Goal: Information Seeking & Learning: Learn about a topic

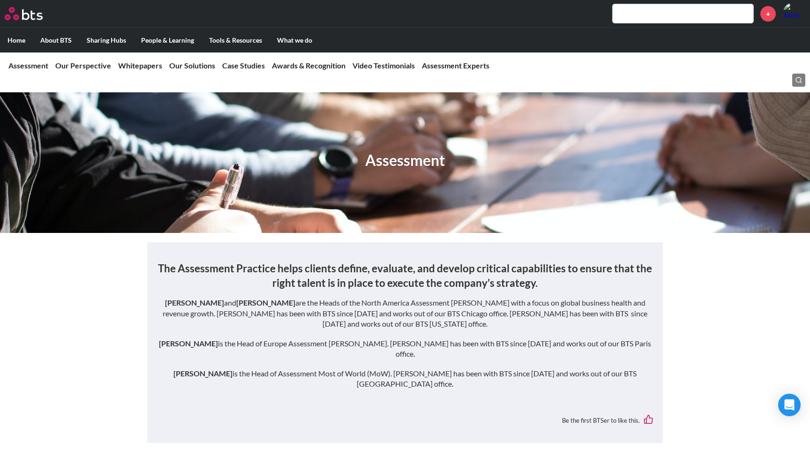
click at [18, 37] on label "Home" at bounding box center [16, 40] width 33 height 24
click at [0, 0] on input "Home" at bounding box center [0, 0] width 0 height 0
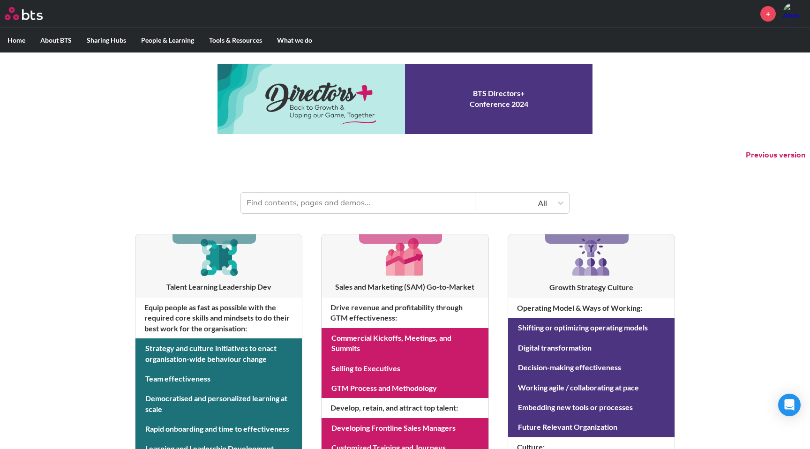
click at [473, 99] on link at bounding box center [404, 99] width 375 height 70
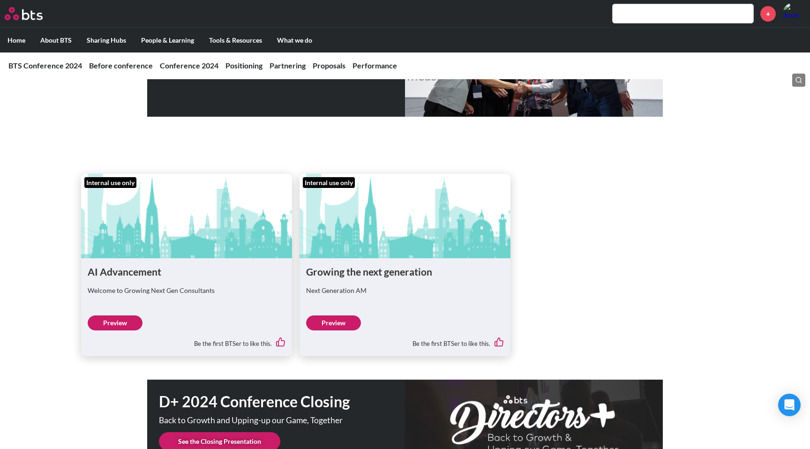
scroll to position [2579, 0]
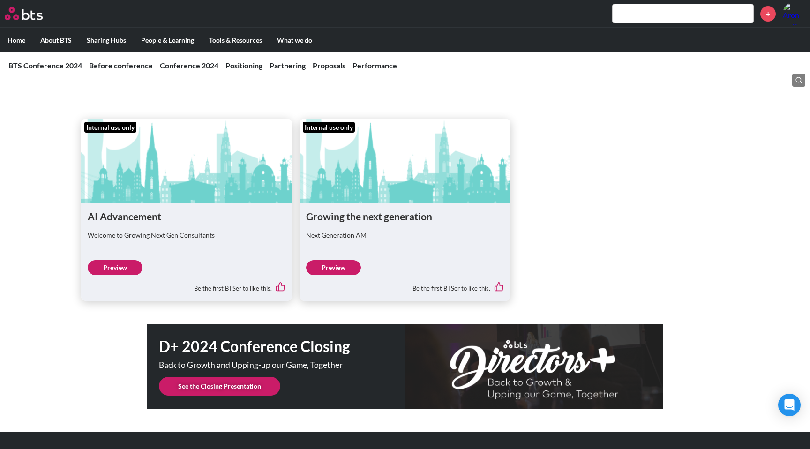
click at [242, 377] on link "See the Closing Presentation" at bounding box center [219, 386] width 121 height 19
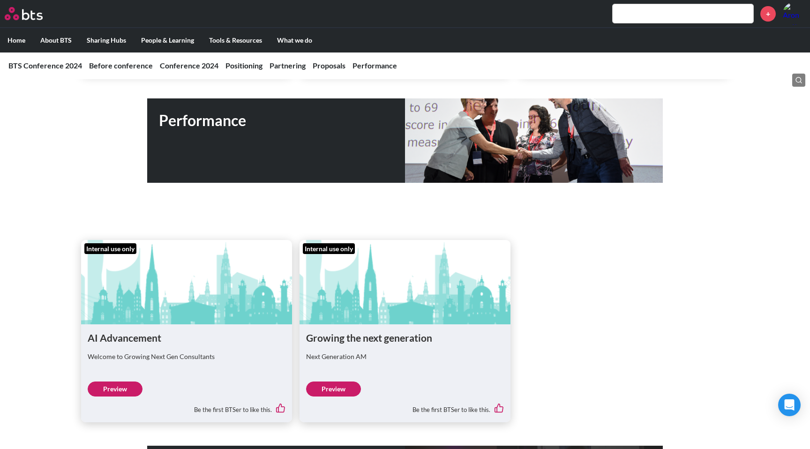
scroll to position [2490, 0]
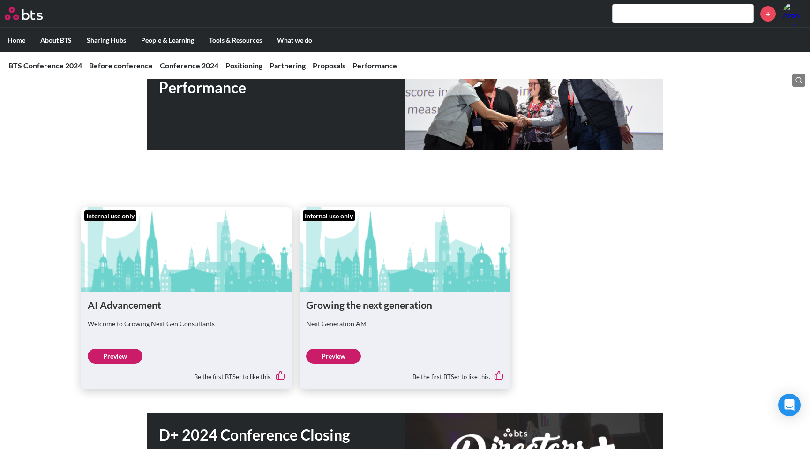
click at [338, 349] on link "Preview" at bounding box center [333, 356] width 55 height 15
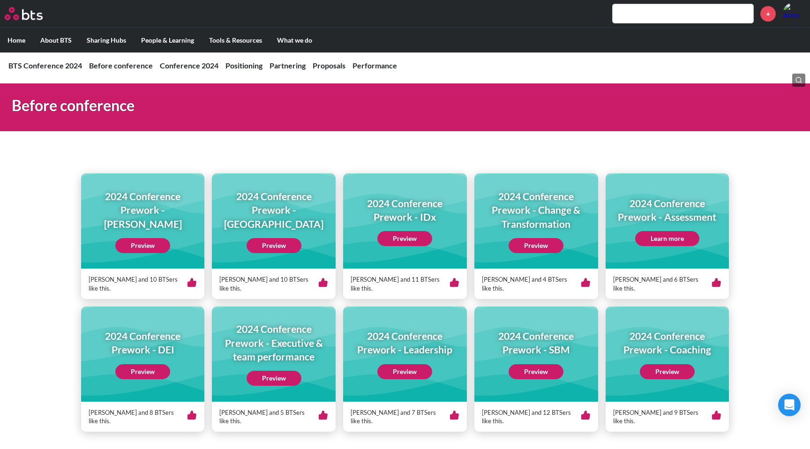
scroll to position [0, 0]
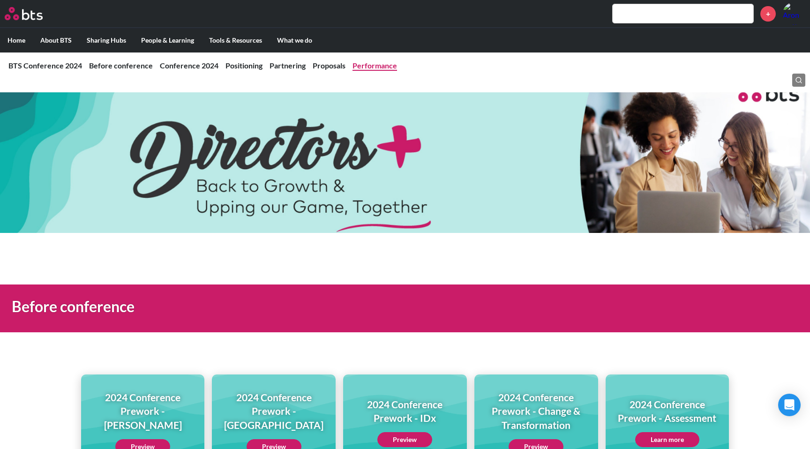
click at [378, 67] on link "Performance" at bounding box center [374, 65] width 45 height 9
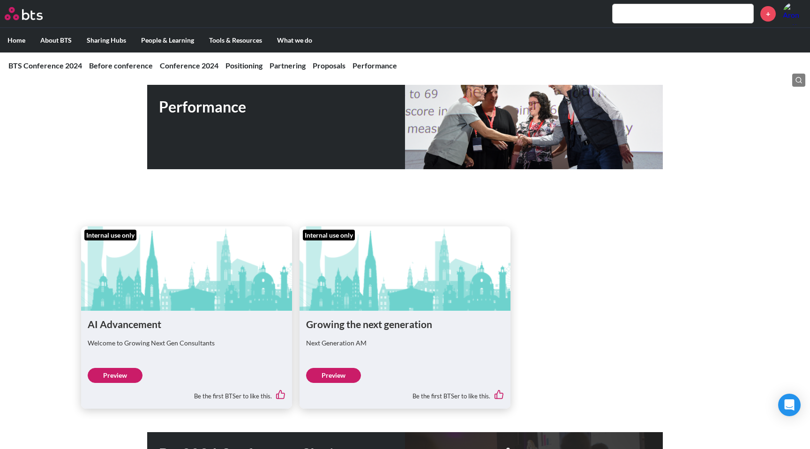
scroll to position [2473, 0]
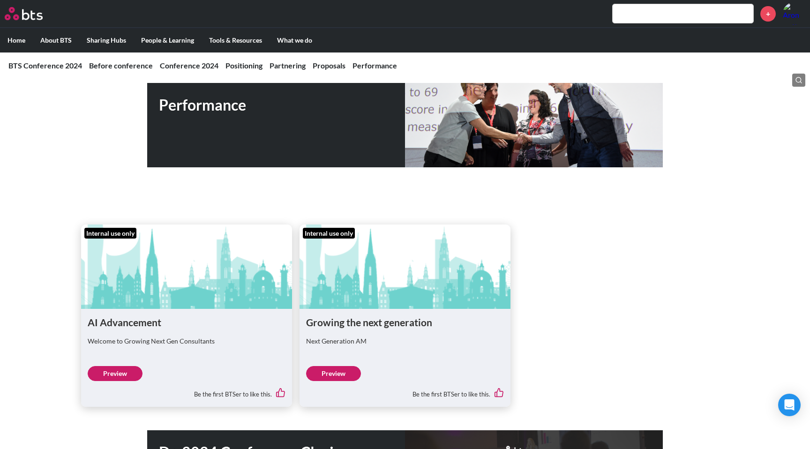
click at [230, 95] on h1 "Performance" at bounding box center [282, 105] width 246 height 21
click at [455, 115] on div "Performance" at bounding box center [404, 125] width 515 height 84
click at [332, 366] on link "Preview" at bounding box center [333, 373] width 55 height 15
click at [104, 366] on link "Preview" at bounding box center [115, 373] width 55 height 15
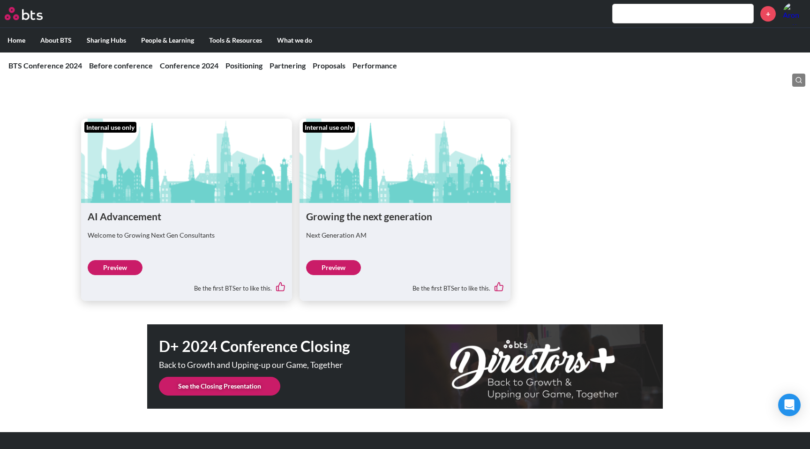
click at [218, 377] on link "See the Closing Presentation" at bounding box center [219, 386] width 121 height 19
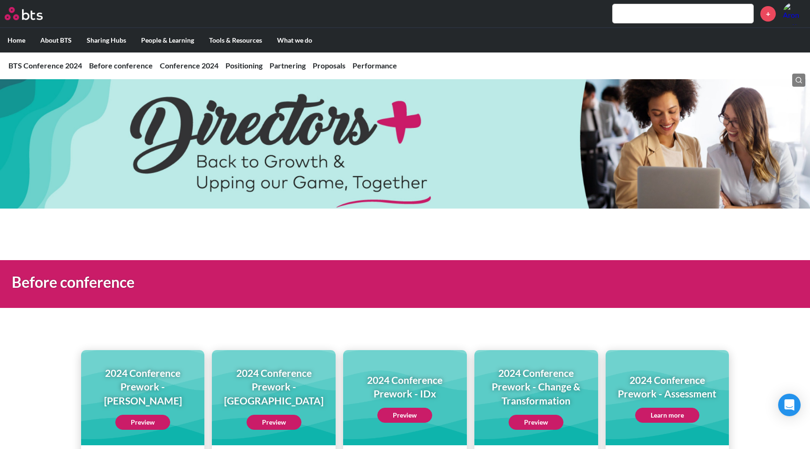
scroll to position [0, 0]
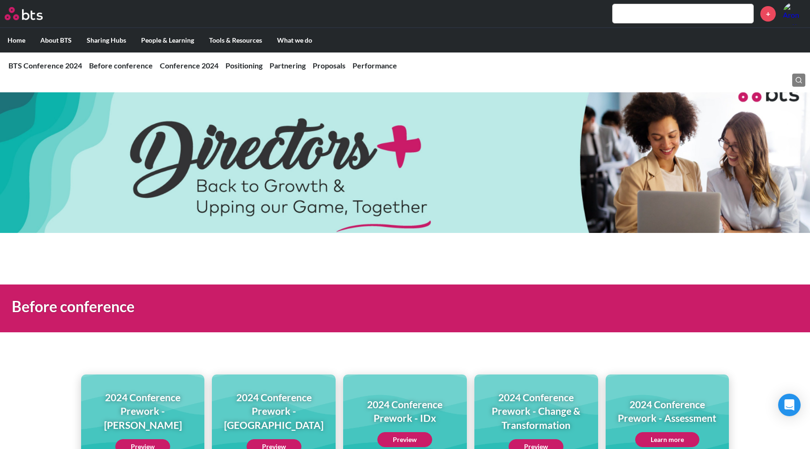
click at [17, 41] on label "Home" at bounding box center [16, 40] width 33 height 24
click at [0, 0] on input "Home" at bounding box center [0, 0] width 0 height 0
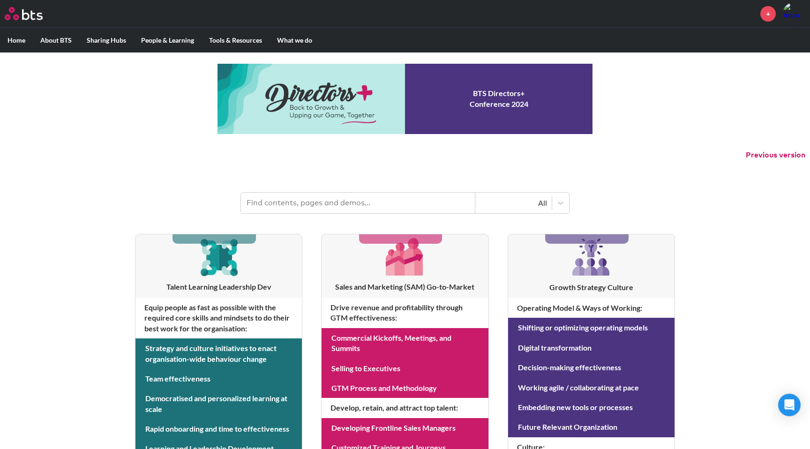
click at [314, 95] on link at bounding box center [404, 99] width 375 height 70
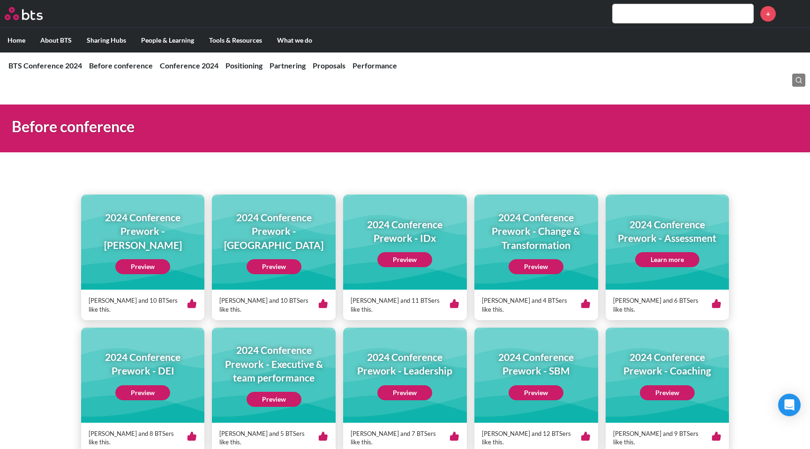
scroll to position [182, 0]
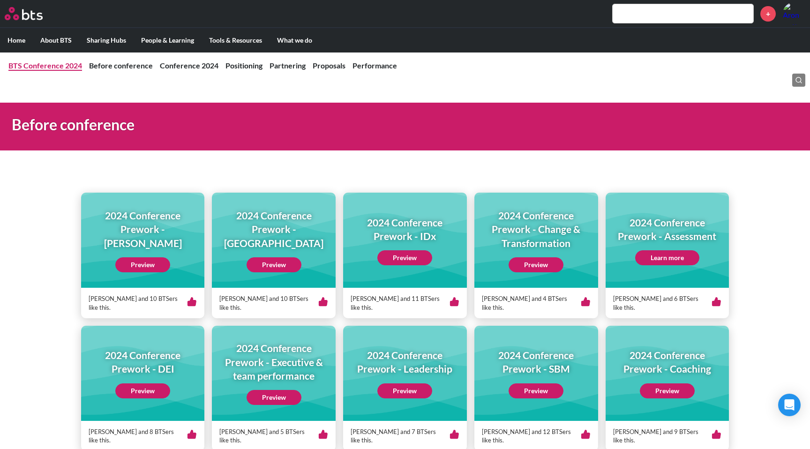
click at [19, 64] on link "BTS Conference 2024" at bounding box center [45, 65] width 74 height 9
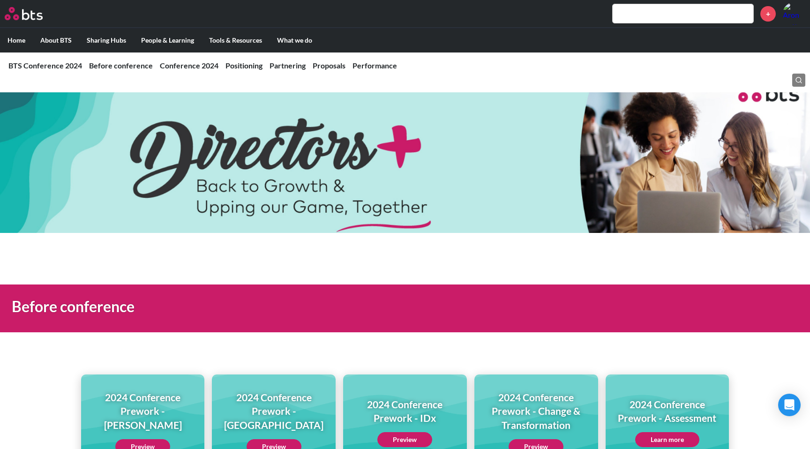
click at [287, 146] on div at bounding box center [405, 162] width 810 height 141
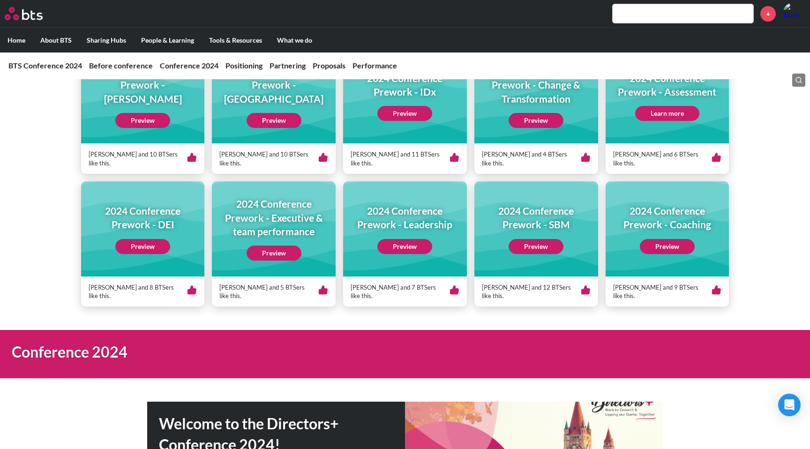
scroll to position [325, 0]
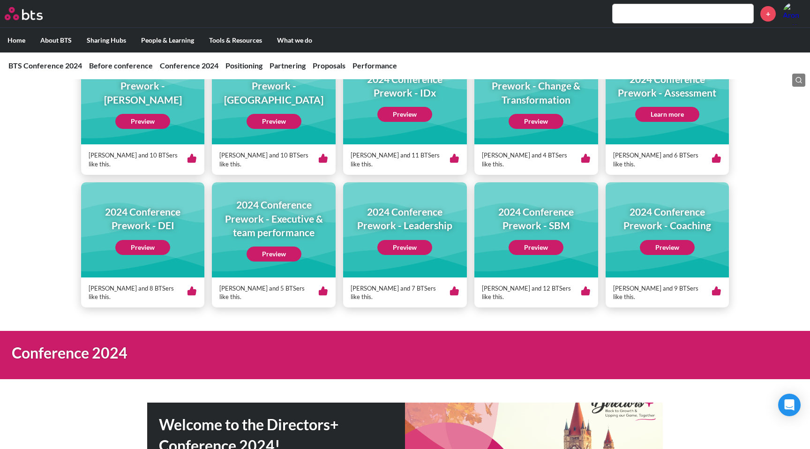
click at [267, 255] on link "Preview" at bounding box center [273, 253] width 55 height 15
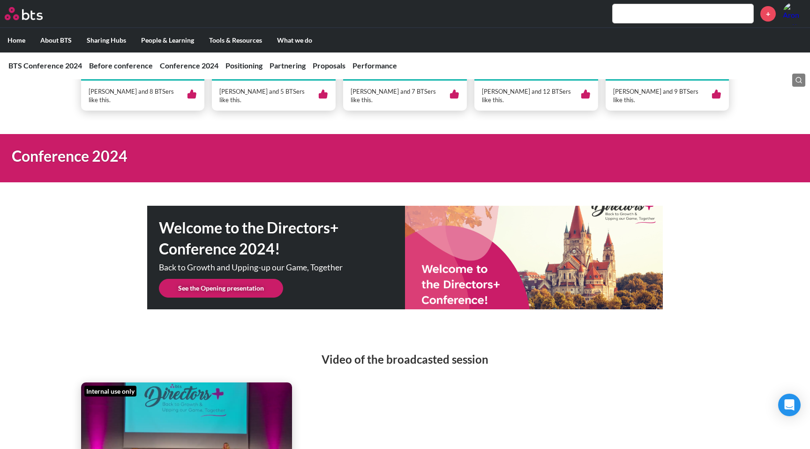
scroll to position [530, 0]
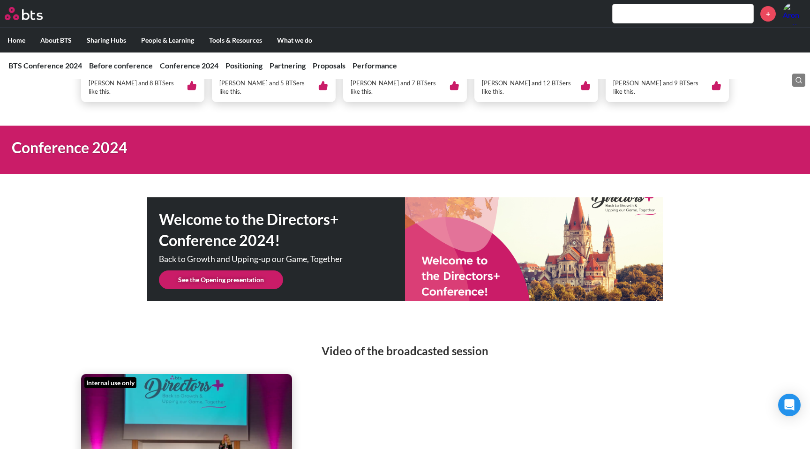
click at [261, 278] on link "See the Opening presentation" at bounding box center [221, 279] width 124 height 19
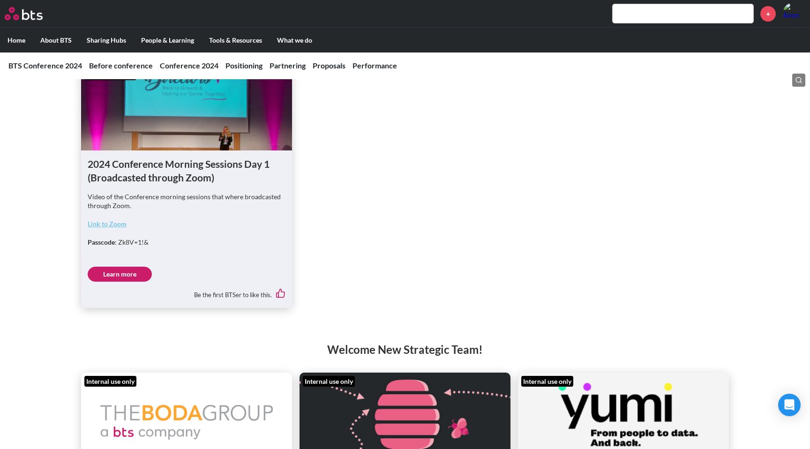
scroll to position [0, 0]
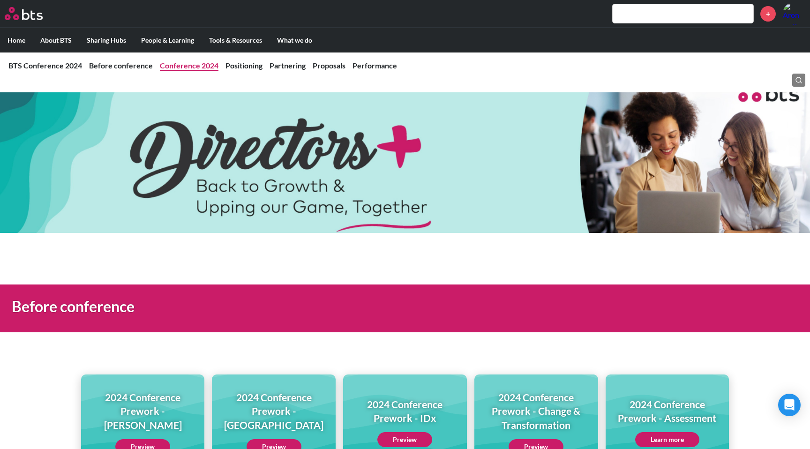
click at [201, 67] on link "Conference 2024" at bounding box center [189, 65] width 59 height 9
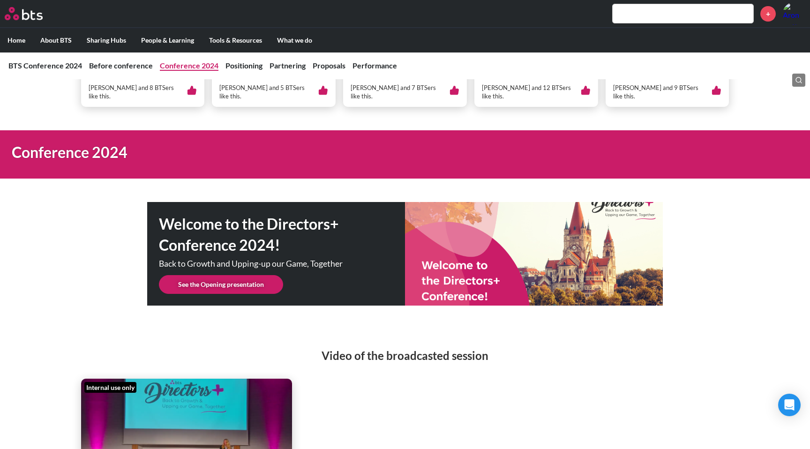
scroll to position [531, 0]
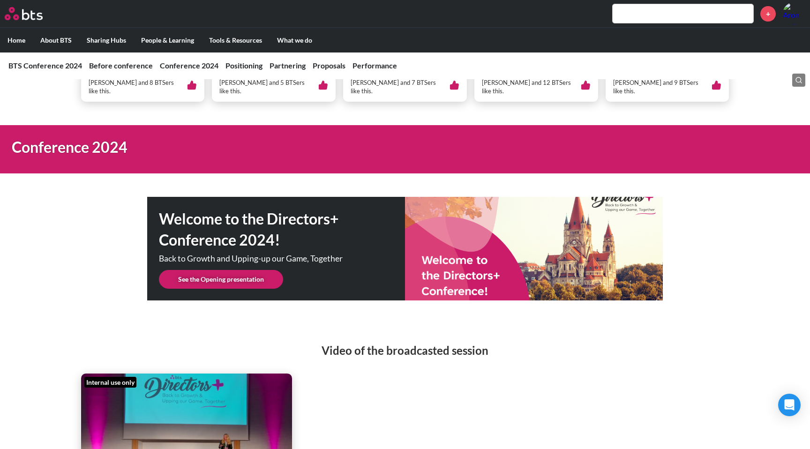
click at [468, 270] on div "Welcome to the Directors+ Conference 2024! Back to Growth and Upping-up our Gam…" at bounding box center [404, 249] width 515 height 104
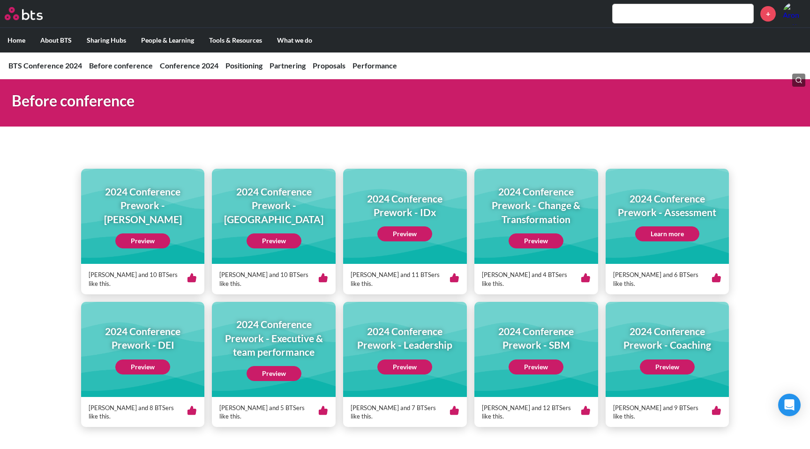
scroll to position [0, 0]
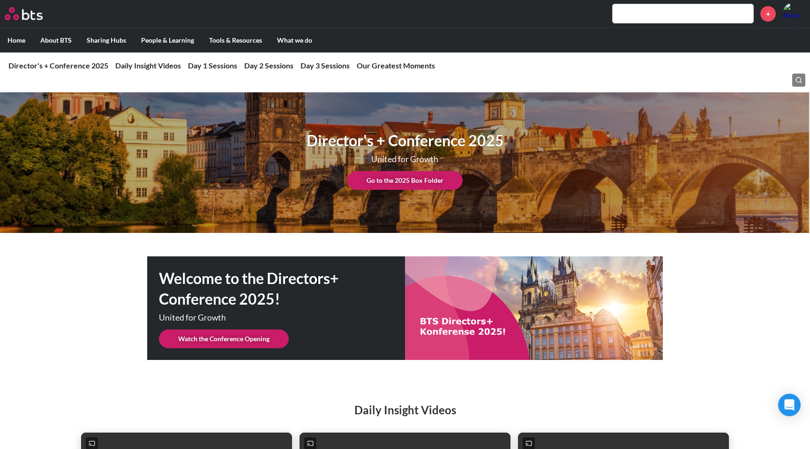
click at [15, 42] on label "Home" at bounding box center [16, 40] width 33 height 24
click at [0, 0] on input "Home" at bounding box center [0, 0] width 0 height 0
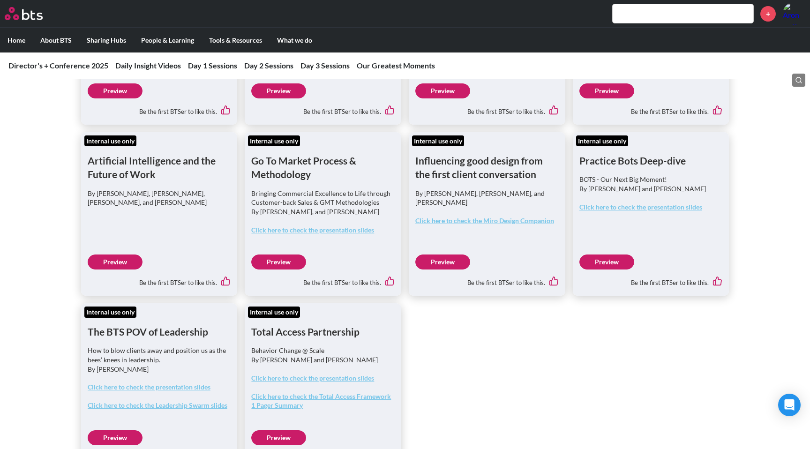
scroll to position [2922, 0]
